Goal: Information Seeking & Learning: Find specific fact

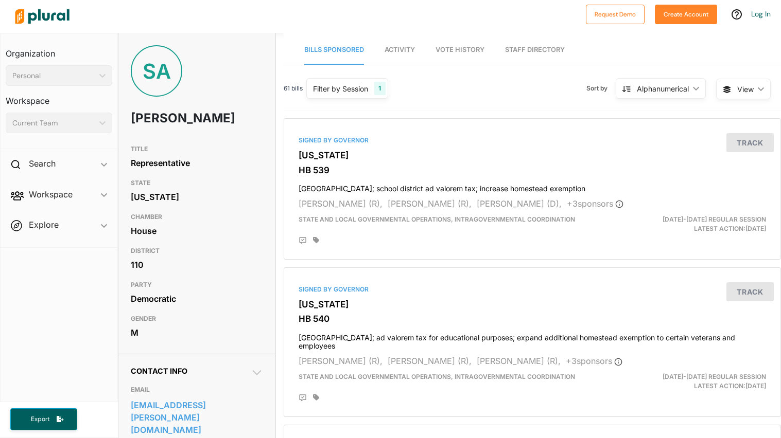
click at [251, 140] on div "SA [PERSON_NAME]" at bounding box center [196, 92] width 157 height 95
click at [307, 150] on h3 "[US_STATE]" at bounding box center [531, 155] width 467 height 10
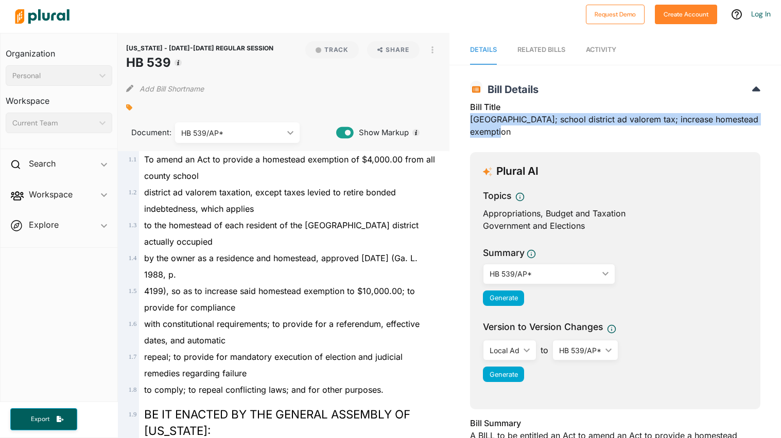
drag, startPoint x: 470, startPoint y: 114, endPoint x: 512, endPoint y: 132, distance: 45.7
click at [512, 132] on div "Bill Title [GEOGRAPHIC_DATA]; school district ad valorem tax; increase homestea…" at bounding box center [615, 122] width 290 height 43
copy div "[GEOGRAPHIC_DATA]; school district ad valorem tax; increase homestead exemption"
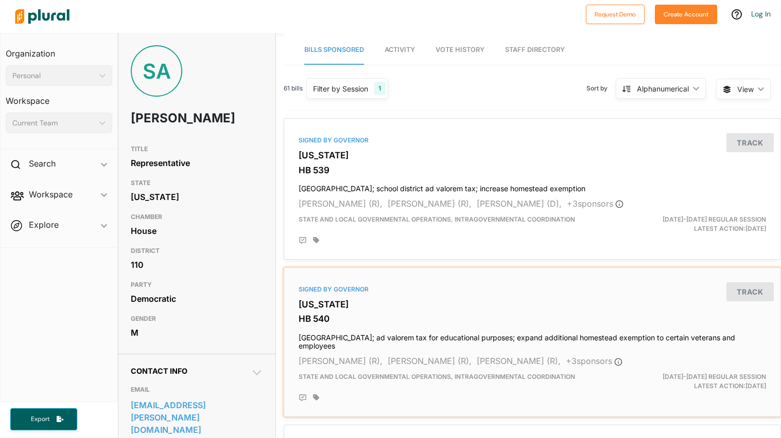
click at [368, 320] on h3 "HB 540" at bounding box center [531, 319] width 467 height 10
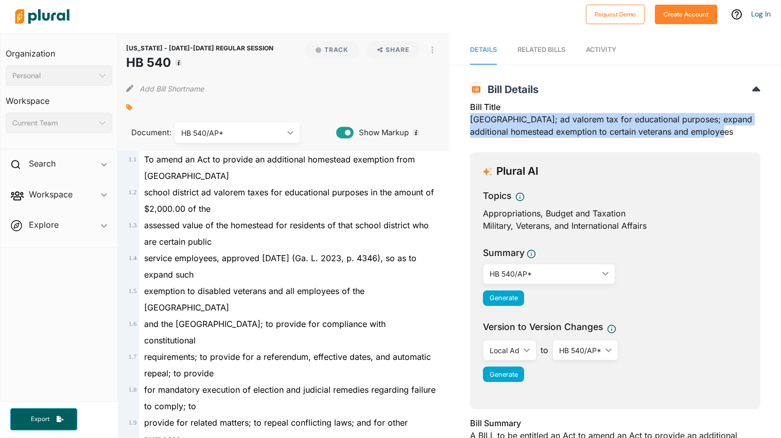
drag, startPoint x: 471, startPoint y: 115, endPoint x: 743, endPoint y: 128, distance: 272.0
click at [743, 128] on div "Bill Title Gwinnett County; ad valorem tax for educational purposes; expand add…" at bounding box center [615, 122] width 290 height 43
copy div "[GEOGRAPHIC_DATA]; ad valorem tax for educational purposes; expand additional h…"
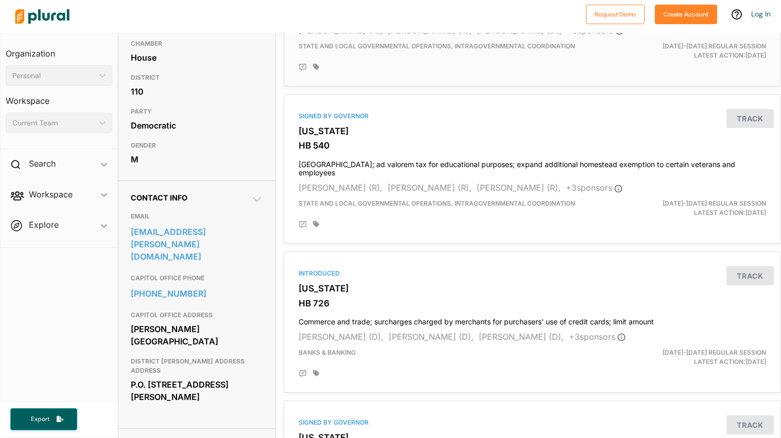
scroll to position [187, 0]
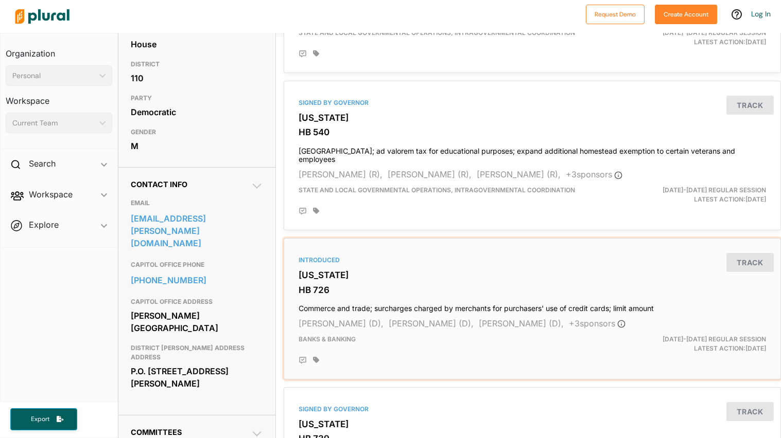
click at [318, 256] on div "Introduced" at bounding box center [531, 260] width 467 height 9
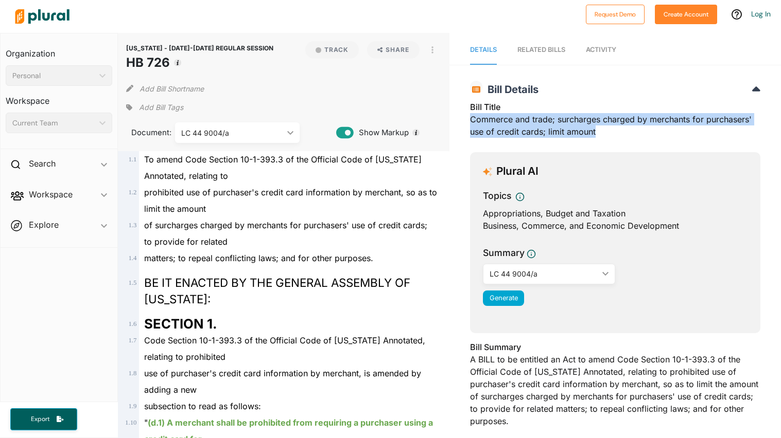
drag, startPoint x: 471, startPoint y: 119, endPoint x: 604, endPoint y: 137, distance: 133.5
click at [604, 137] on div "Bill Title Commerce and trade; surcharges charged by merchants for purchasers' …" at bounding box center [615, 122] width 290 height 43
copy div "Commerce and trade; surcharges charged by merchants for purchasers' use of cred…"
